Goal: Transaction & Acquisition: Purchase product/service

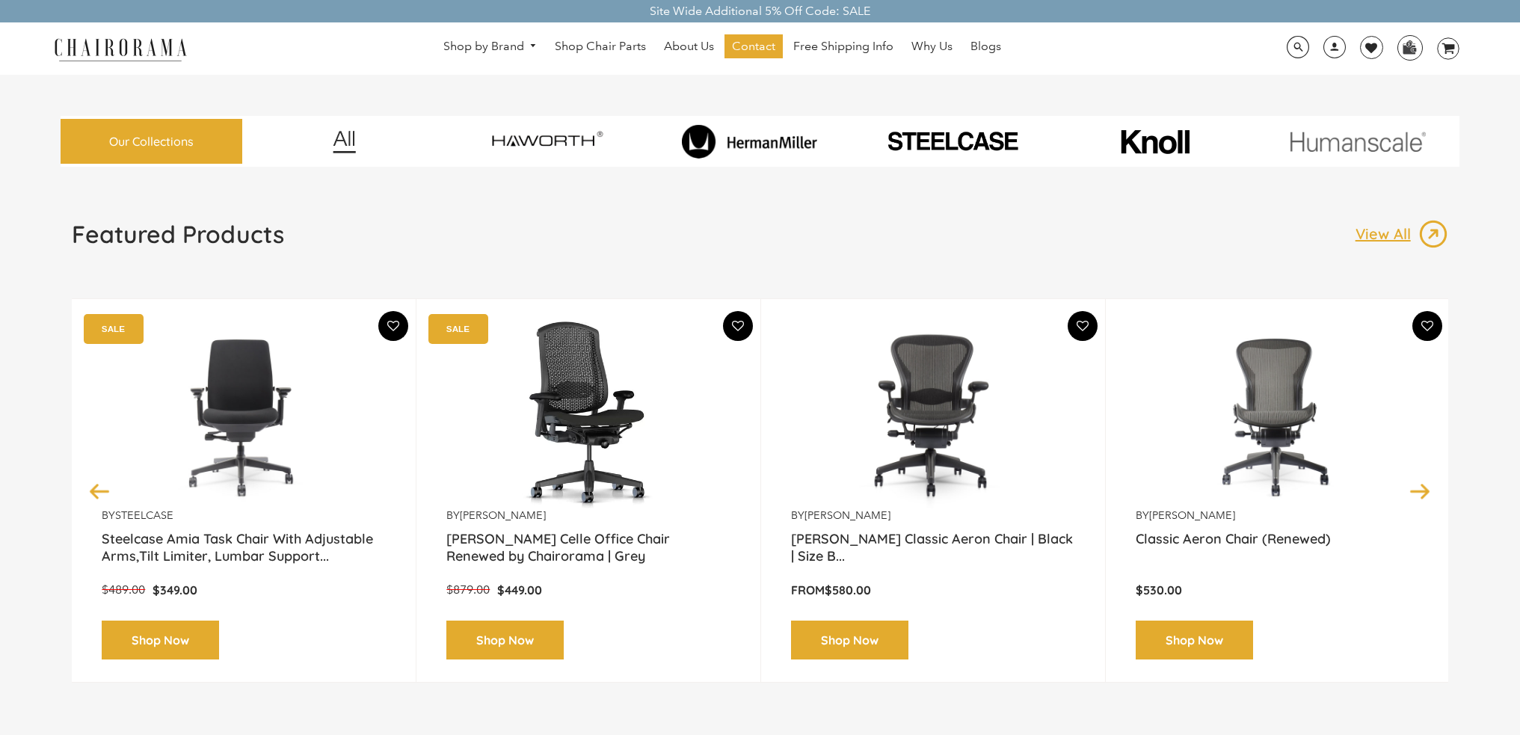
click at [808, 143] on img at bounding box center [750, 141] width 196 height 34
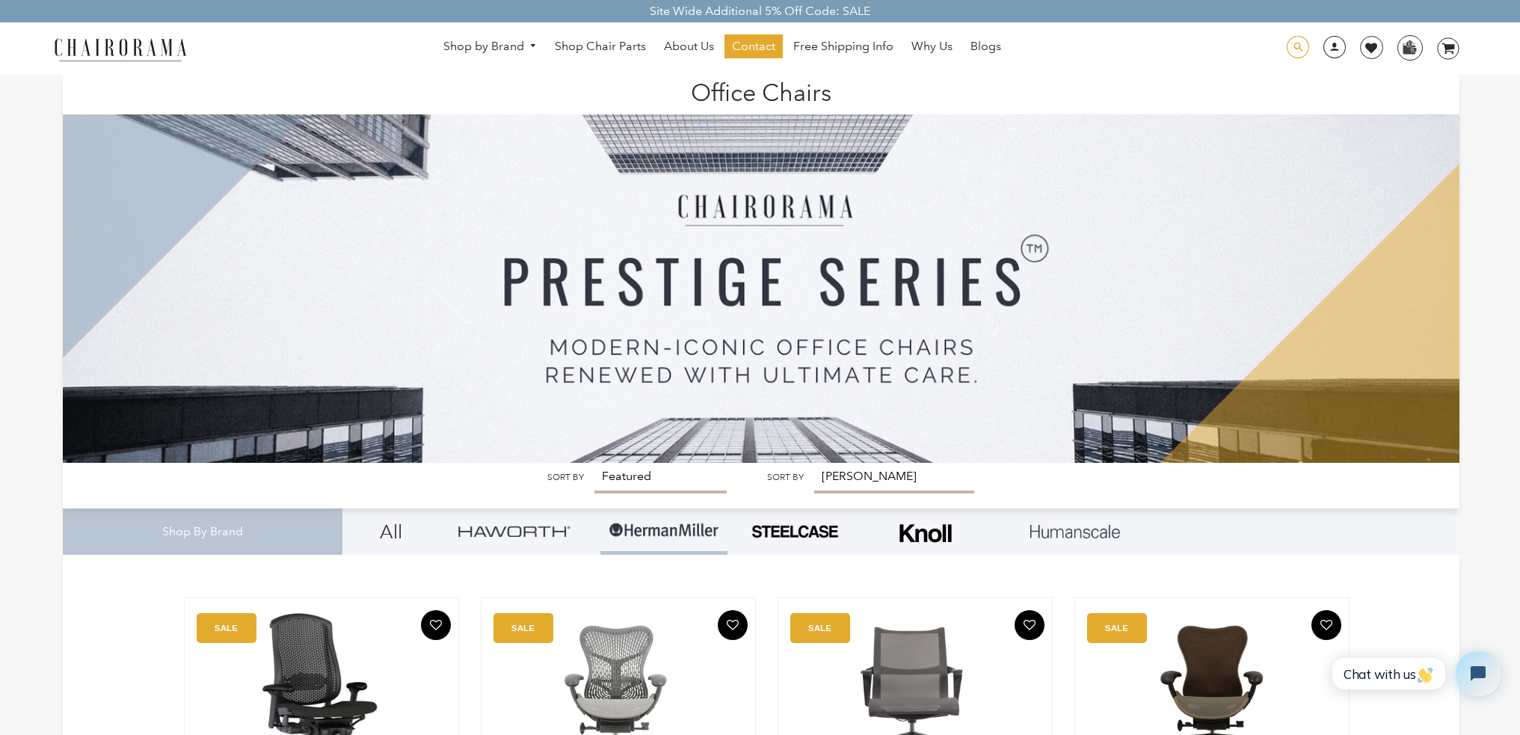
click at [1301, 52] on span at bounding box center [1298, 47] width 22 height 23
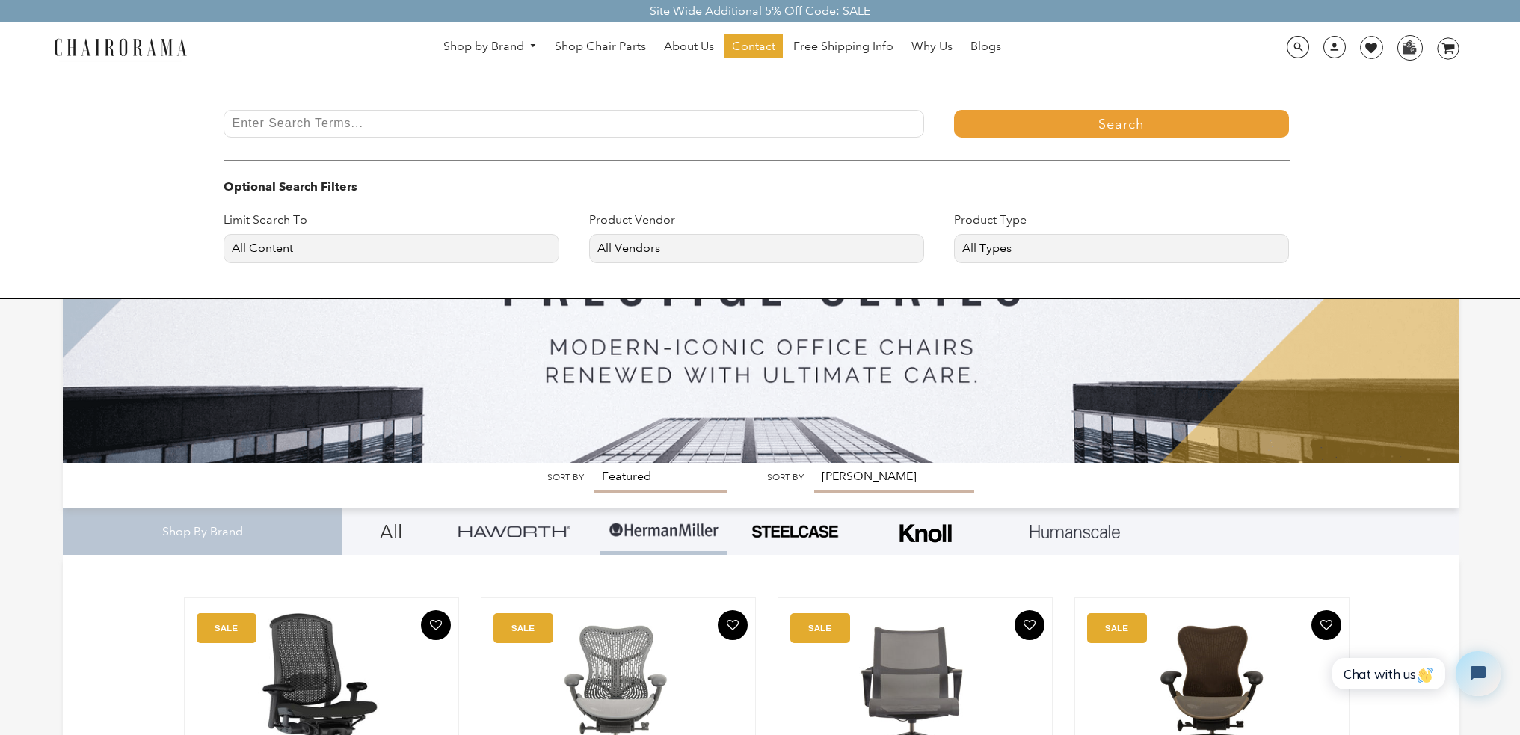
click at [657, 101] on div "Search Optional Search Filters Limit Search To All Content Products Pages Blogs…" at bounding box center [760, 187] width 1520 height 224
click at [653, 115] on input "Enter Search Terms..." at bounding box center [574, 124] width 701 height 28
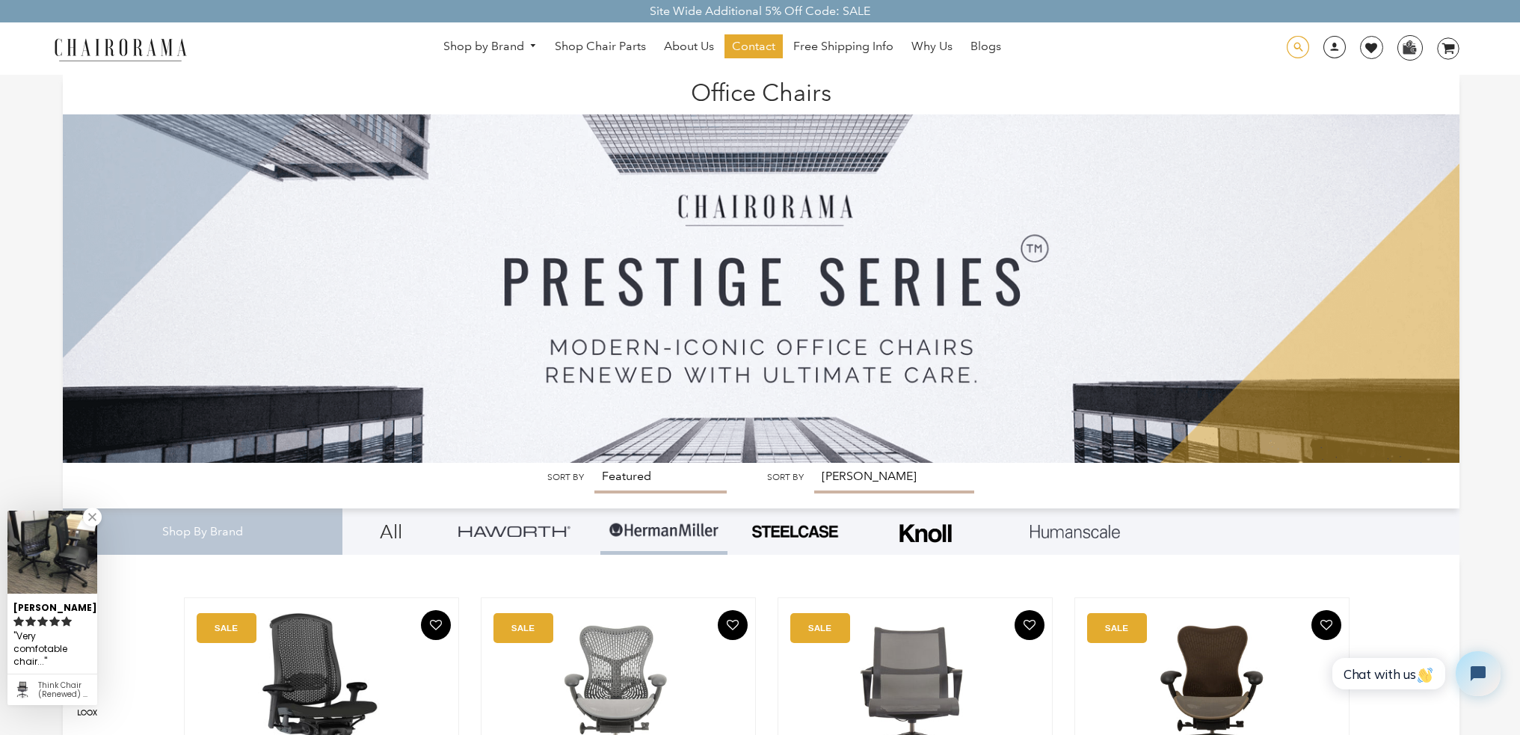
drag, startPoint x: 1305, startPoint y: 48, endPoint x: 1281, endPoint y: 46, distance: 24.0
click at [1304, 49] on span at bounding box center [1298, 47] width 22 height 23
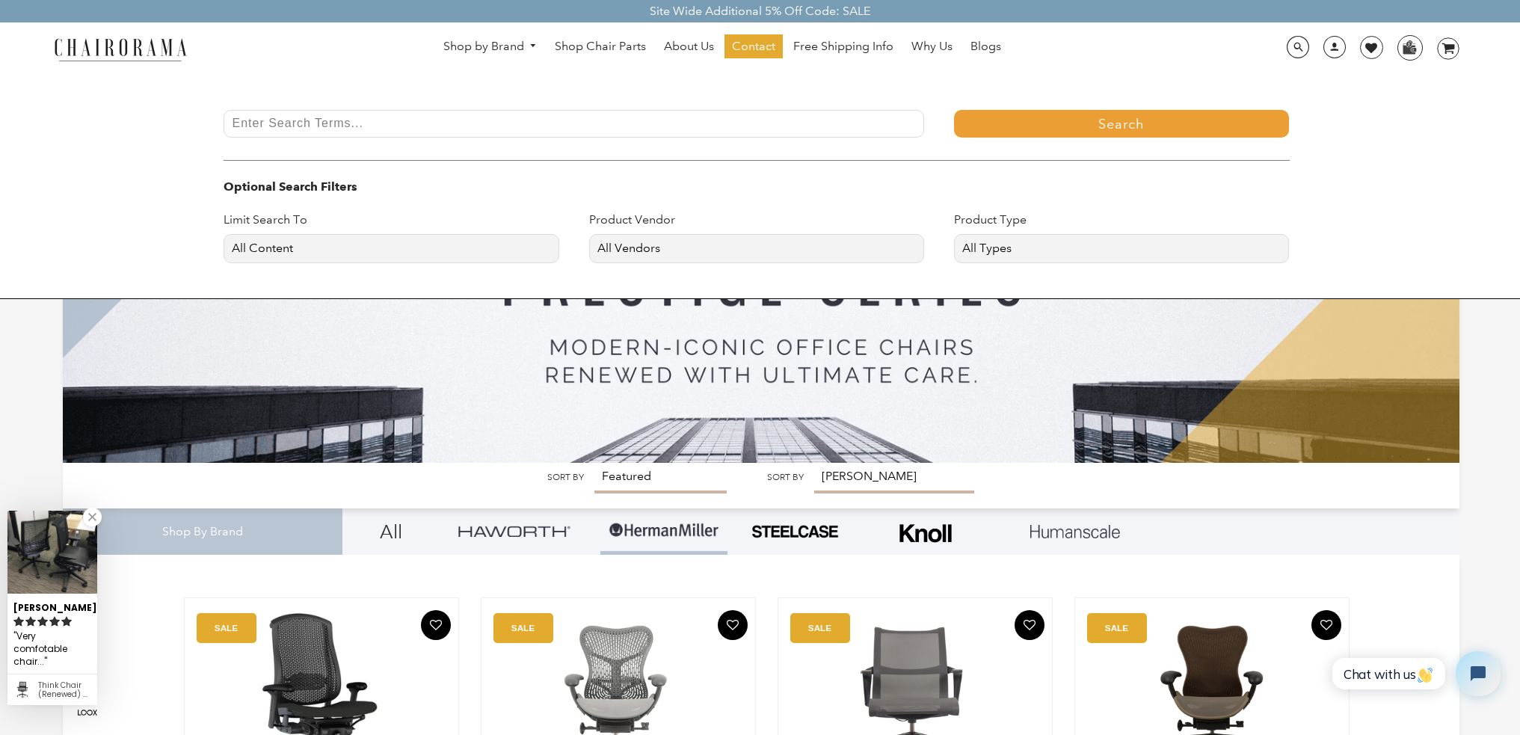
click at [395, 120] on input "Enter Search Terms..." at bounding box center [574, 124] width 701 height 28
type input "aeron parts"
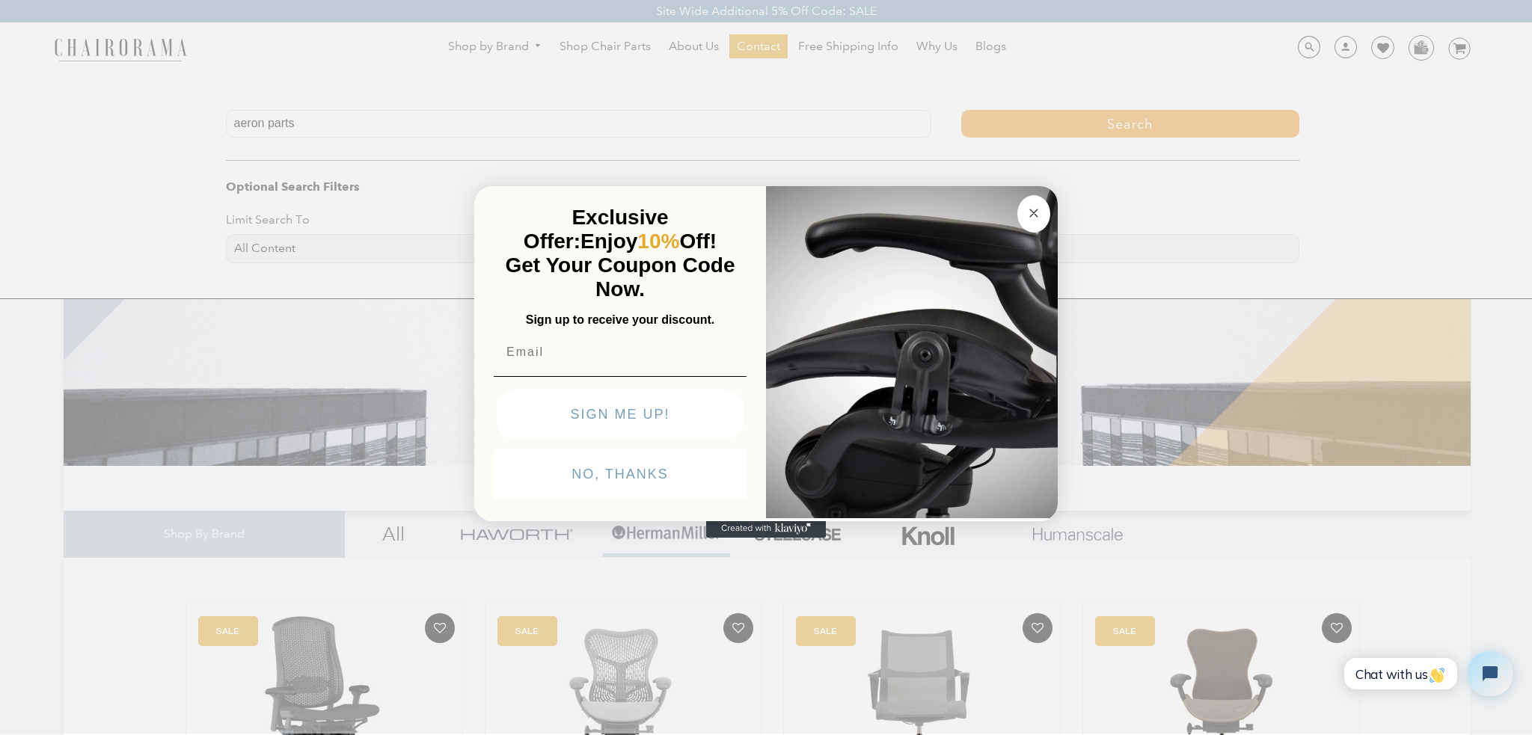
click at [1088, 123] on div "Close dialog Exclusive Offer: Enjoy 10% Off! Get Your Coupon Code Now. Sign up …" at bounding box center [766, 366] width 1532 height 735
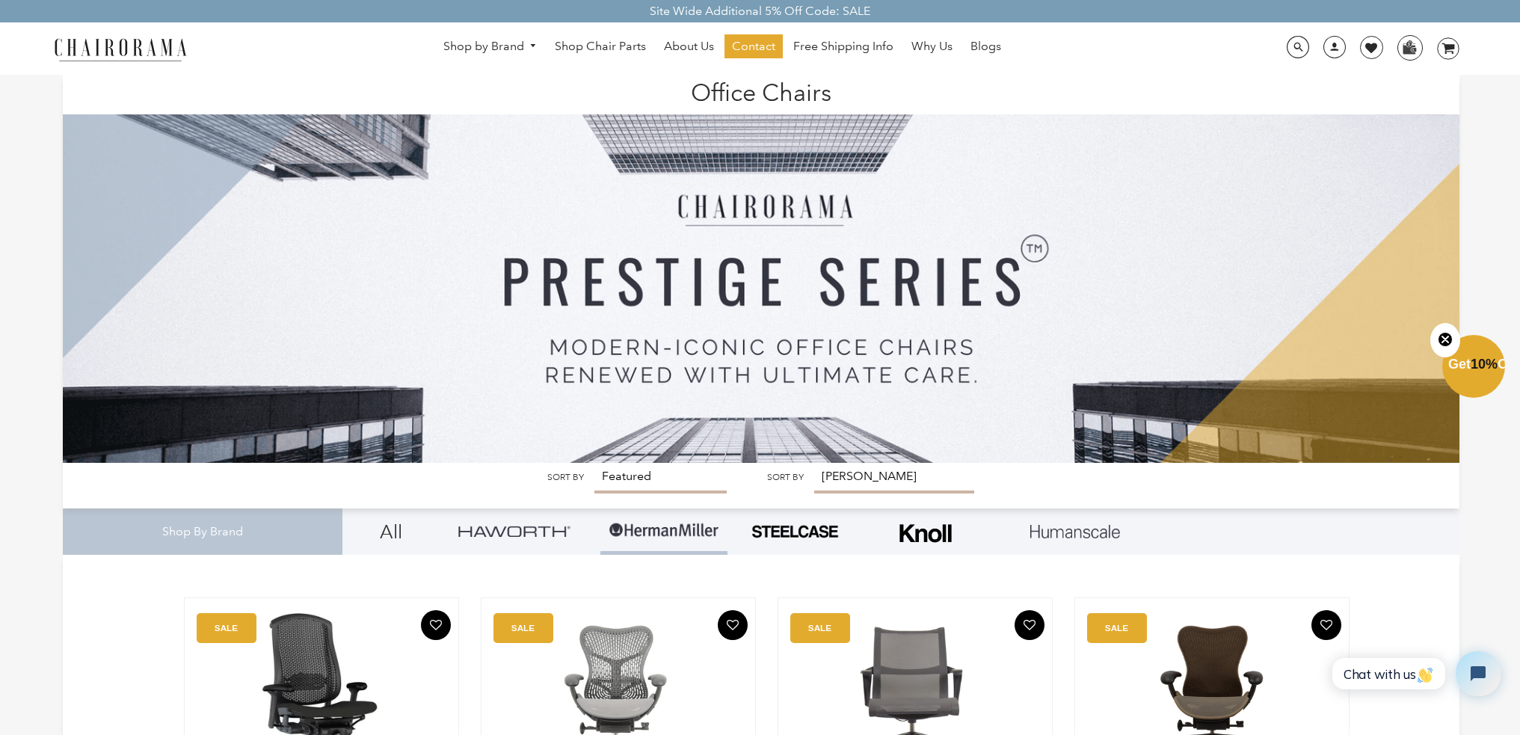
click at [1439, 334] on icon "Close teaser" at bounding box center [1445, 339] width 15 height 15
click at [1298, 47] on span at bounding box center [1298, 47] width 22 height 23
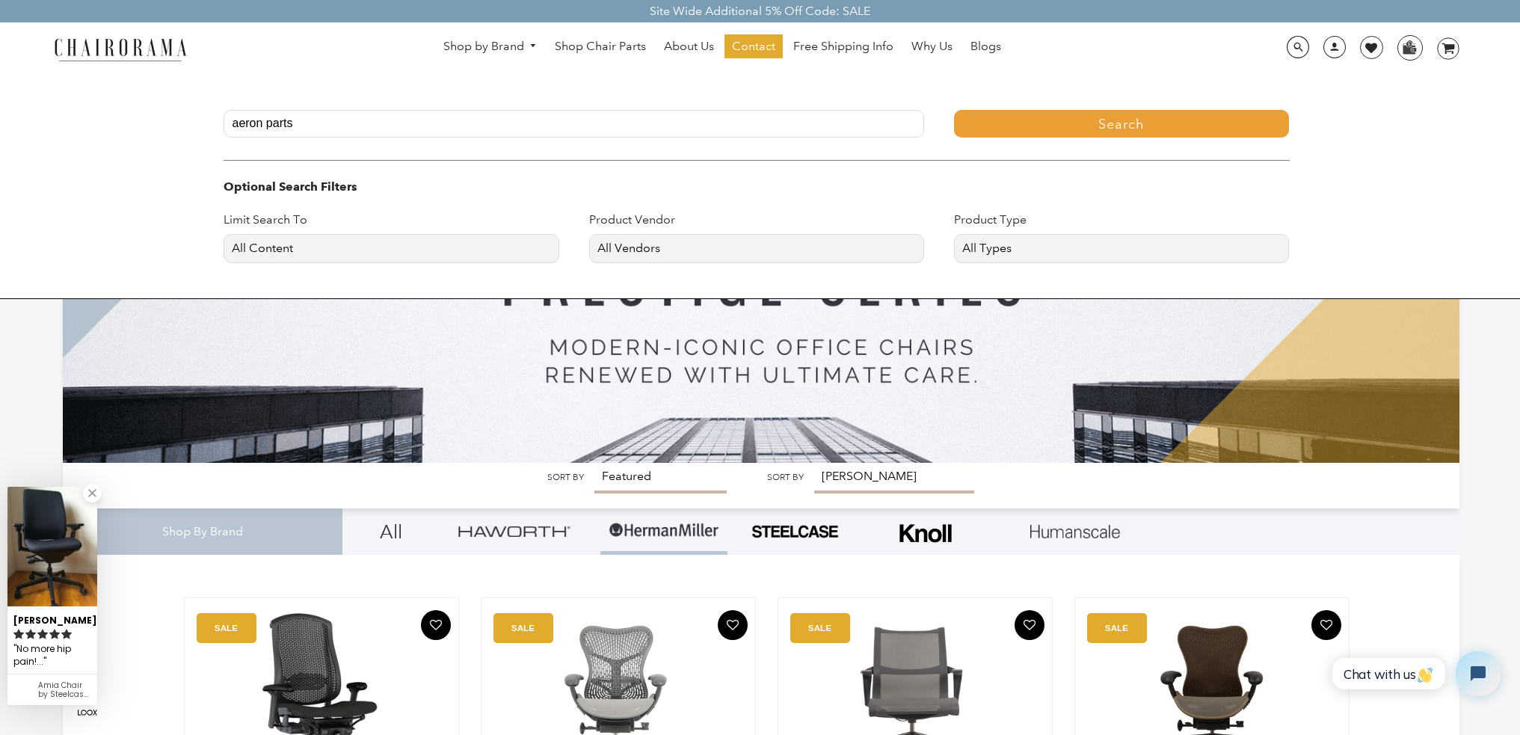
click at [1073, 130] on button "Search" at bounding box center [1121, 124] width 335 height 28
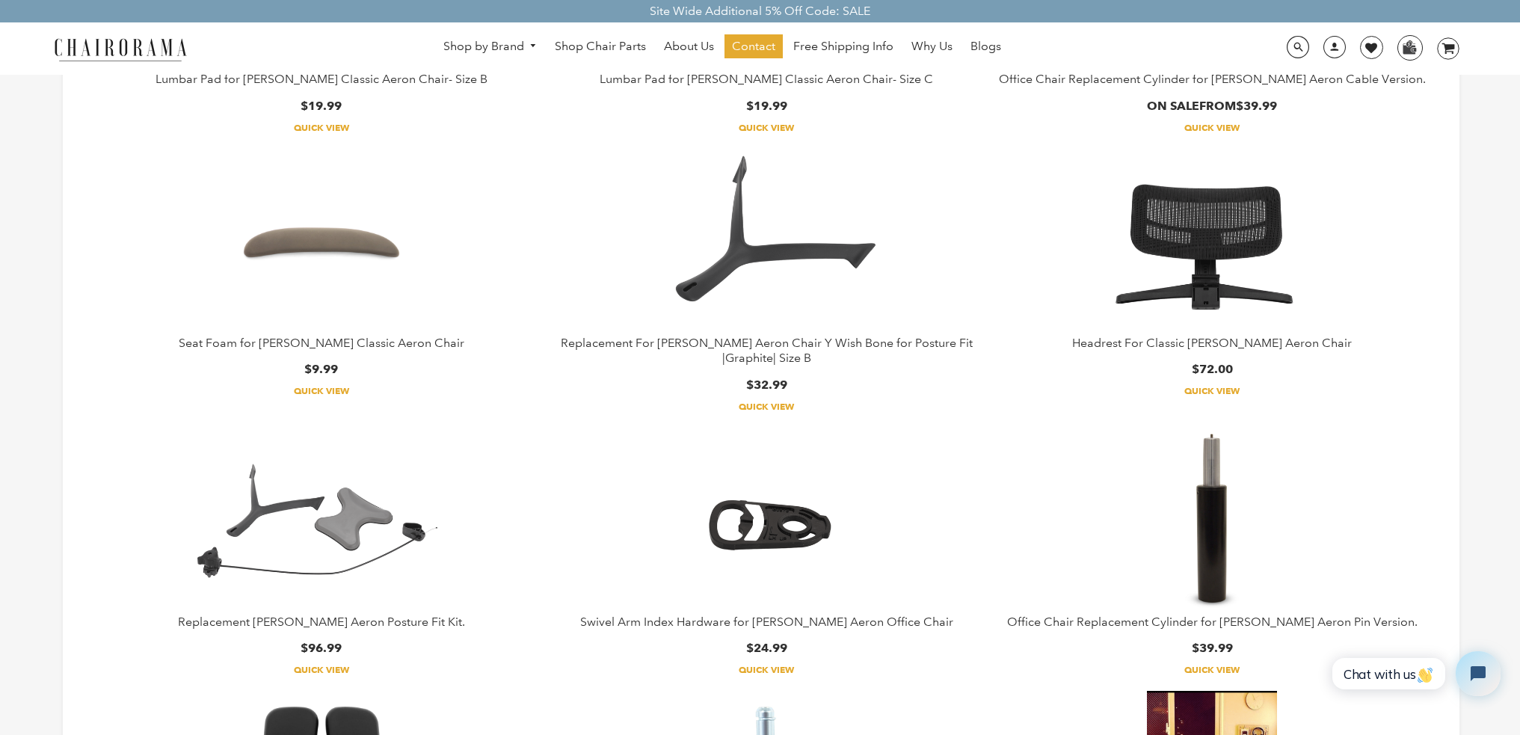
scroll to position [374, 0]
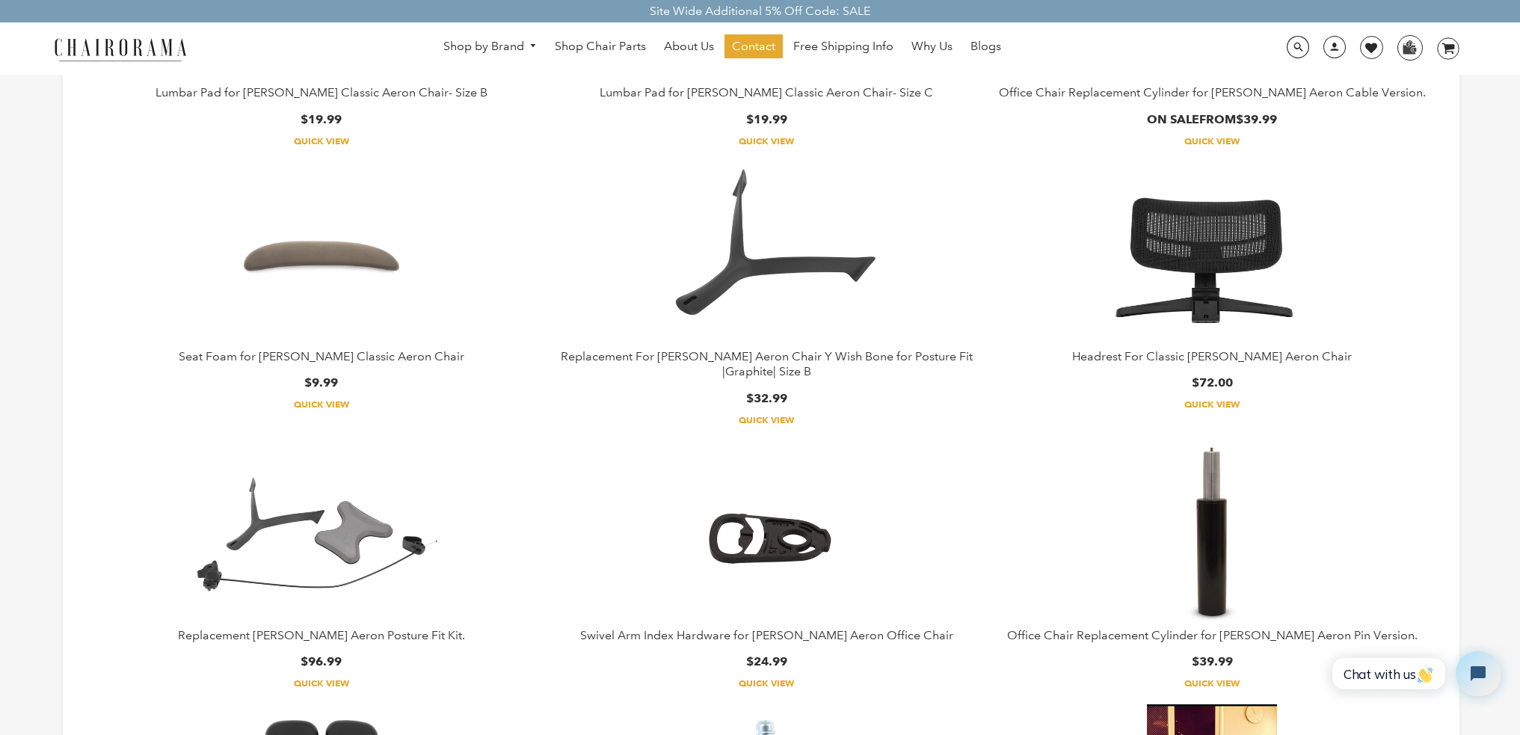
click at [852, 304] on img at bounding box center [767, 255] width 280 height 187
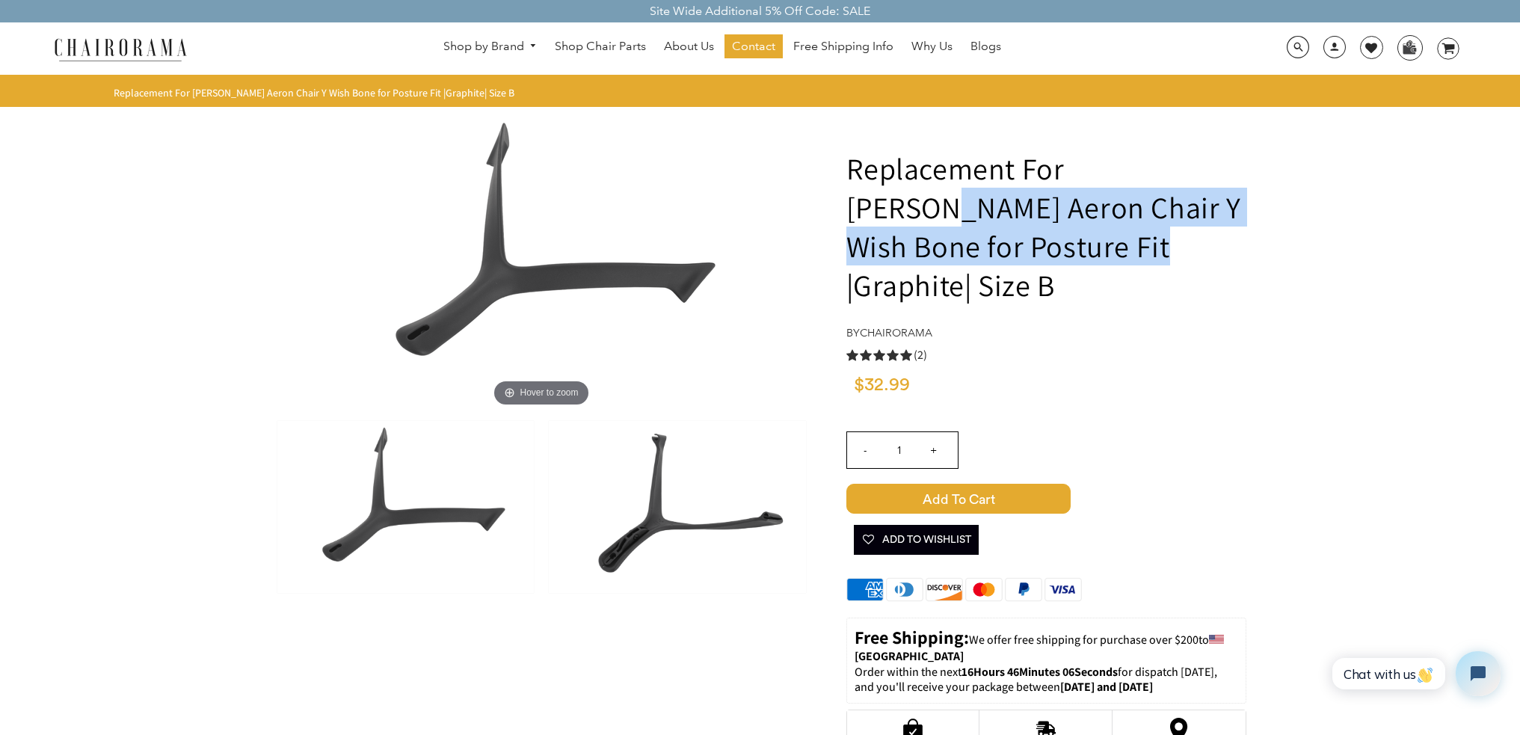
drag, startPoint x: 832, startPoint y: 214, endPoint x: 1026, endPoint y: 248, distance: 197.5
copy h1 "Miller Aeron Chair Y Wish Bone for Posture Fit"
